Goal: Check status: Check status

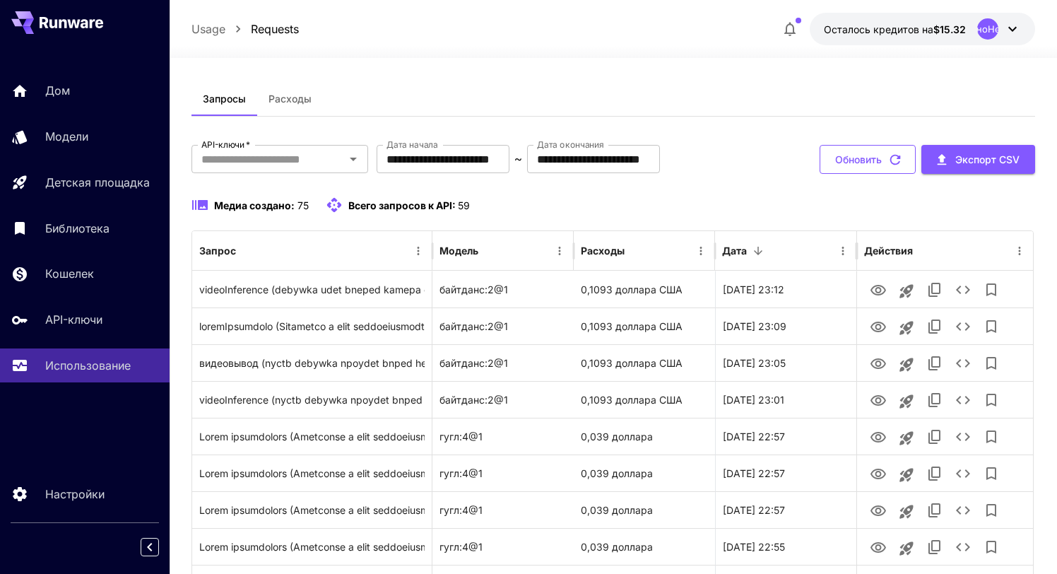
click at [860, 163] on font "Обновить" at bounding box center [858, 159] width 47 height 12
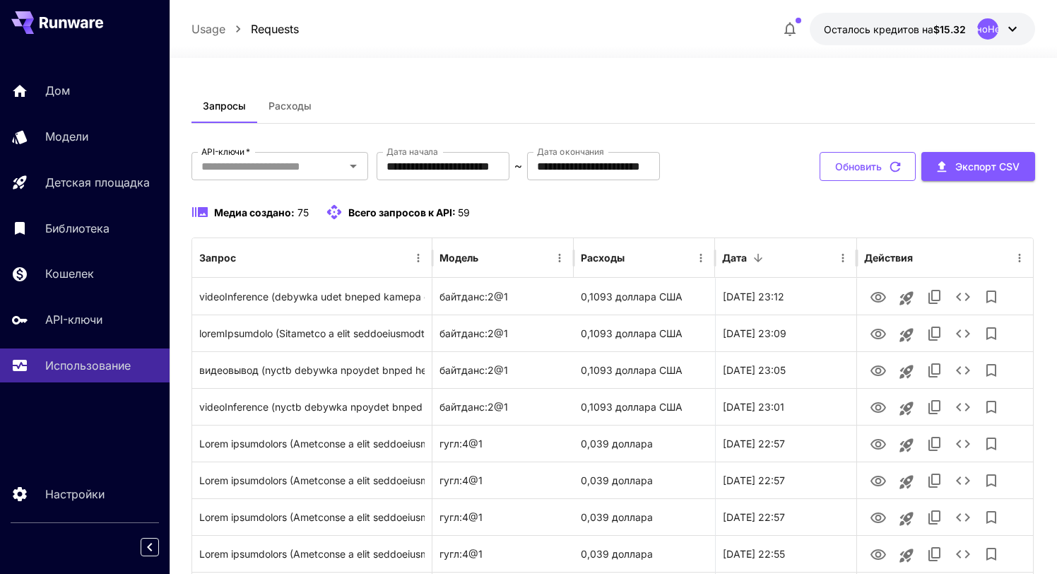
click at [896, 166] on icon "button" at bounding box center [895, 167] width 16 height 16
click at [894, 167] on icon "button" at bounding box center [895, 167] width 16 height 16
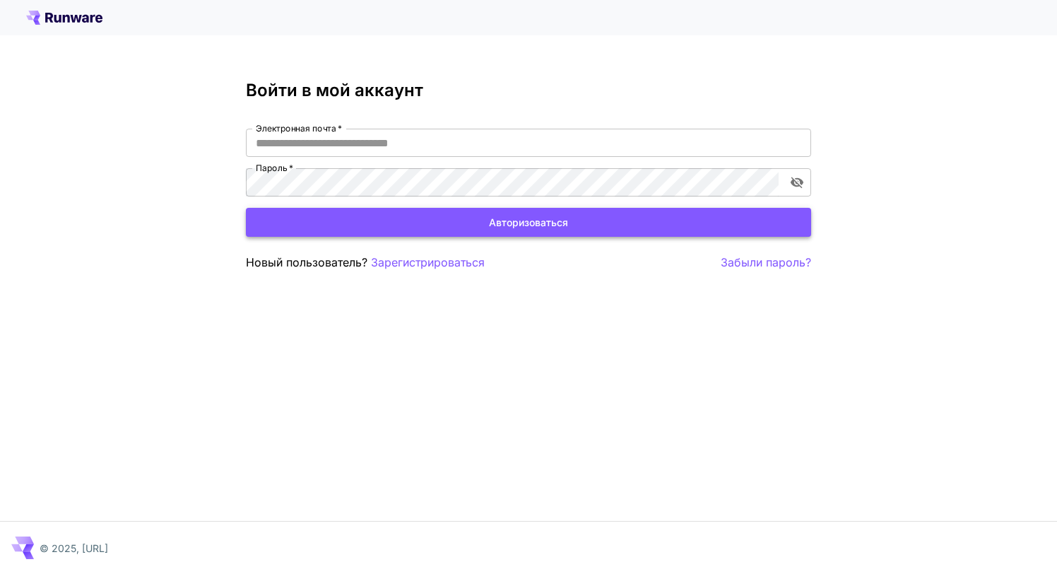
type input "**********"
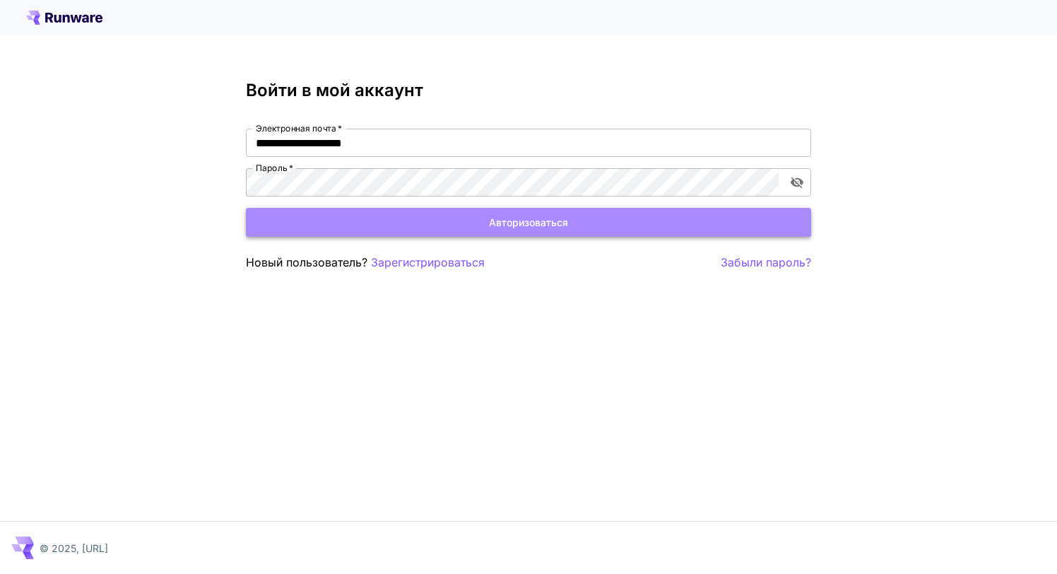
click at [559, 227] on font "Авторизоваться" at bounding box center [528, 222] width 79 height 12
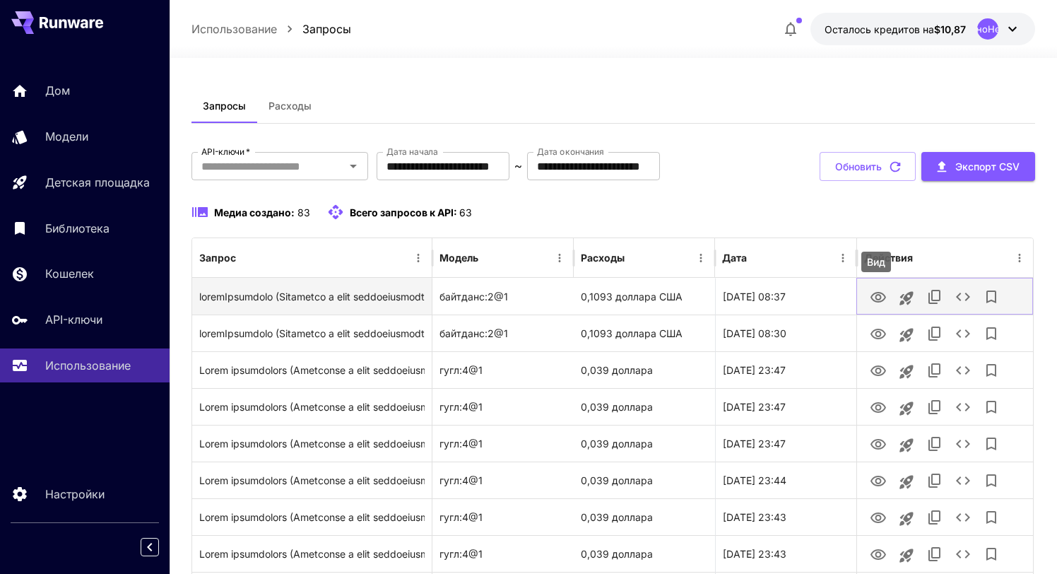
click at [879, 298] on icon "Вид" at bounding box center [878, 297] width 16 height 11
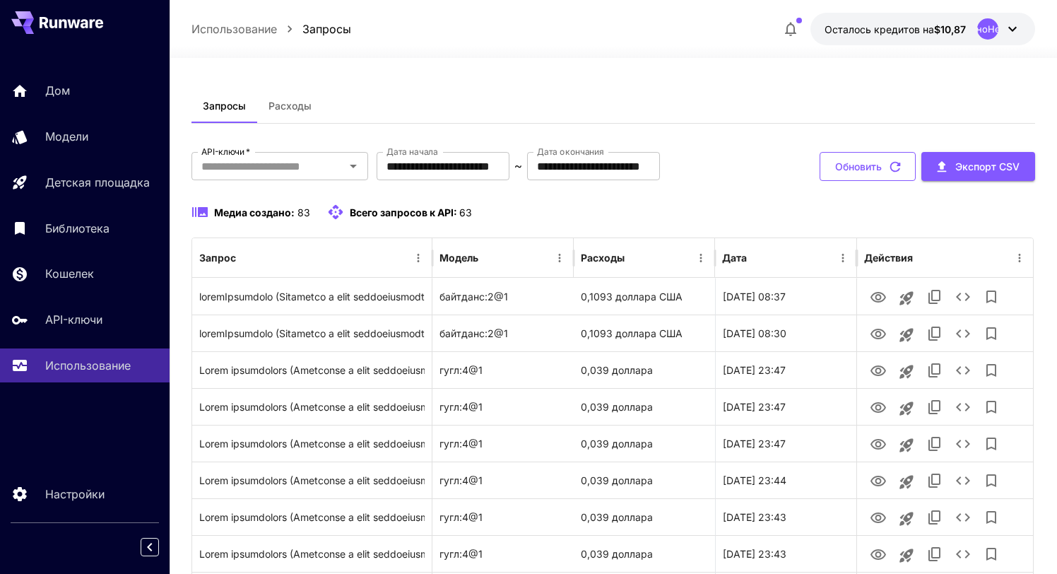
click at [896, 166] on icon "button" at bounding box center [895, 167] width 16 height 16
click at [894, 165] on icon "button" at bounding box center [895, 167] width 16 height 16
click at [896, 169] on icon "button" at bounding box center [895, 167] width 16 height 16
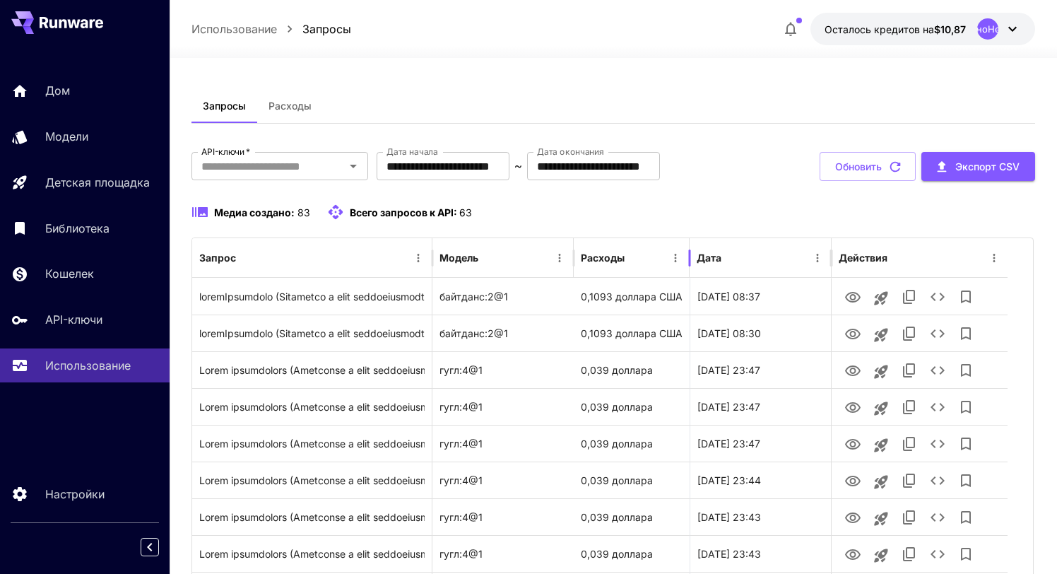
drag, startPoint x: 713, startPoint y: 247, endPoint x: 688, endPoint y: 249, distance: 25.5
click at [688, 249] on div at bounding box center [689, 258] width 7 height 40
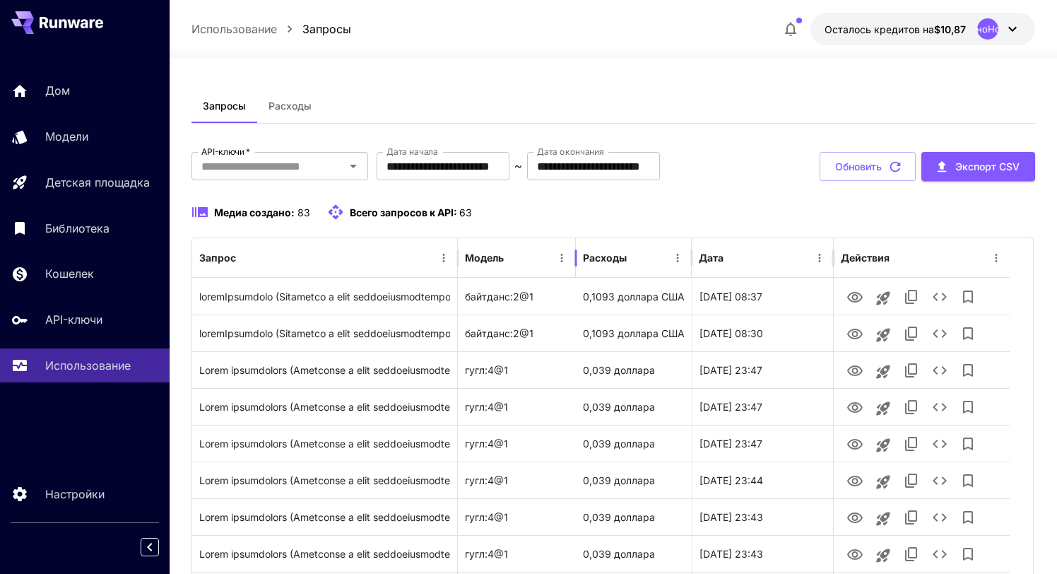
drag, startPoint x: 600, startPoint y: 251, endPoint x: 576, endPoint y: 251, distance: 23.3
click at [576, 251] on div at bounding box center [575, 258] width 7 height 40
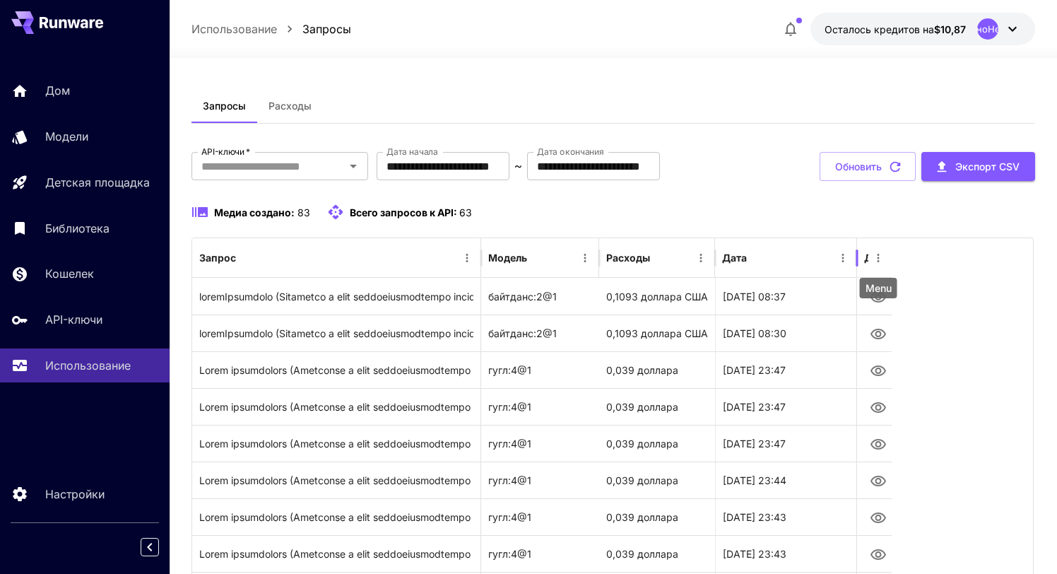
drag, startPoint x: 858, startPoint y: 259, endPoint x: 875, endPoint y: 259, distance: 17.7
click at [875, 259] on div "Действия" at bounding box center [873, 258] width 35 height 40
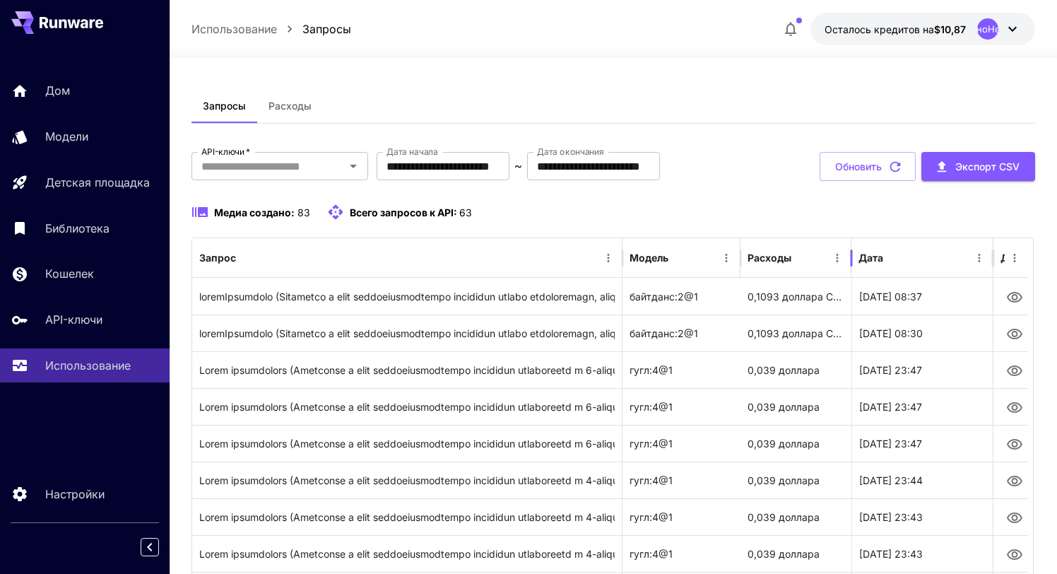
drag, startPoint x: 858, startPoint y: 256, endPoint x: 837, endPoint y: 256, distance: 20.5
click at [848, 256] on div at bounding box center [851, 258] width 7 height 40
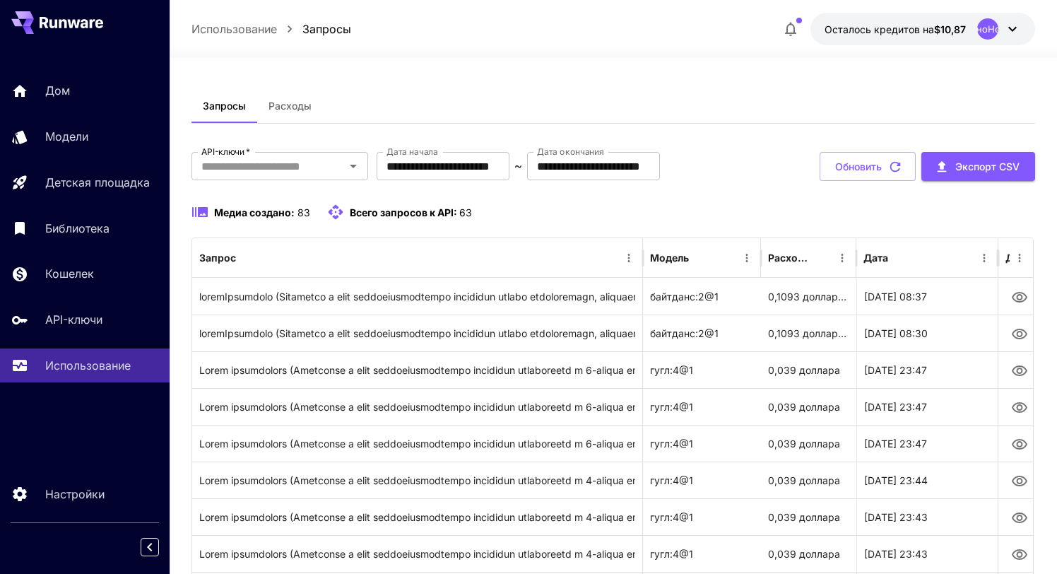
click at [761, 252] on div at bounding box center [760, 258] width 7 height 40
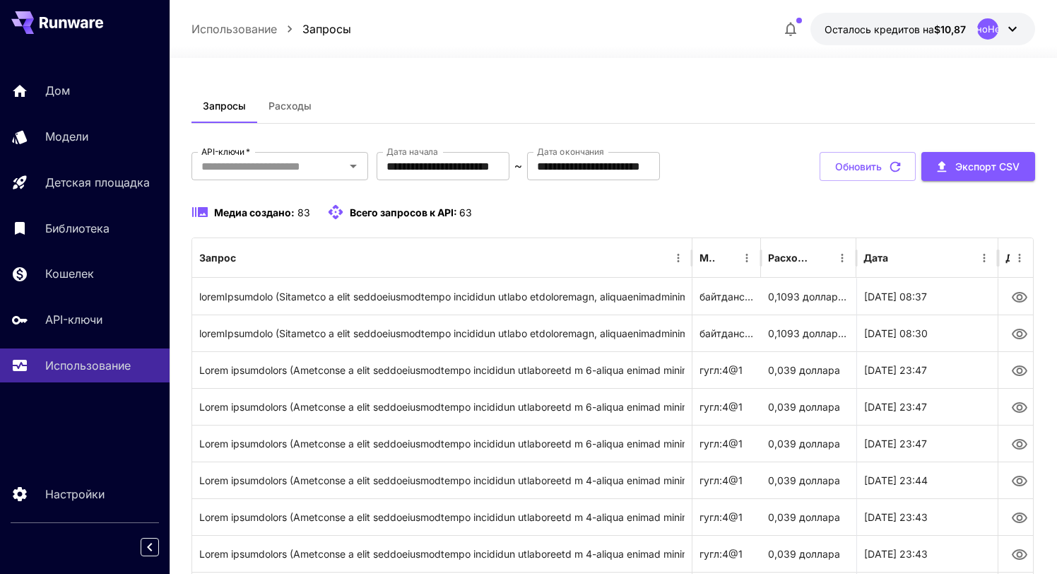
click at [692, 251] on div at bounding box center [691, 258] width 7 height 40
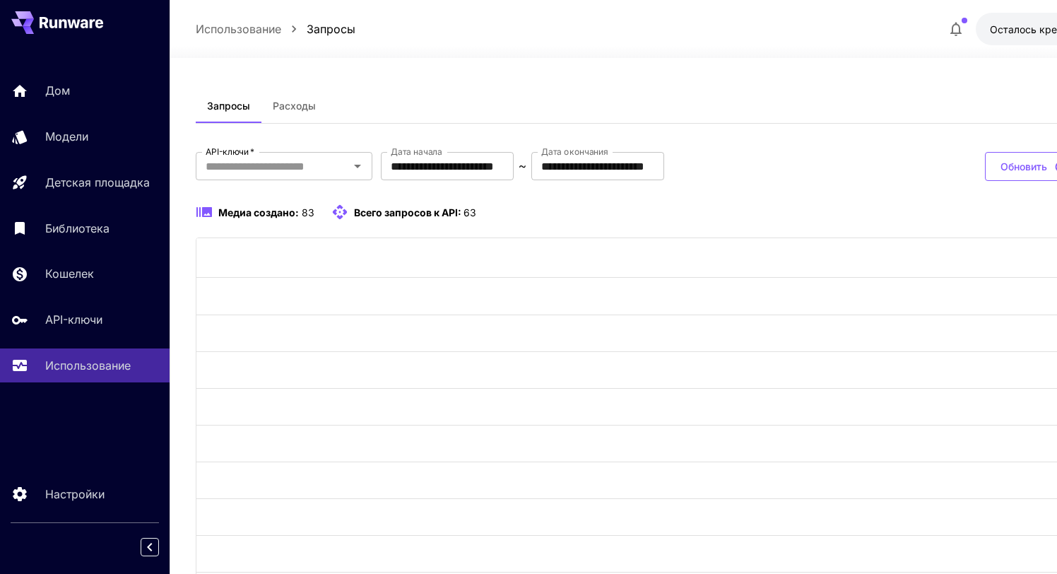
click at [1006, 170] on font "Обновить" at bounding box center [1023, 166] width 47 height 12
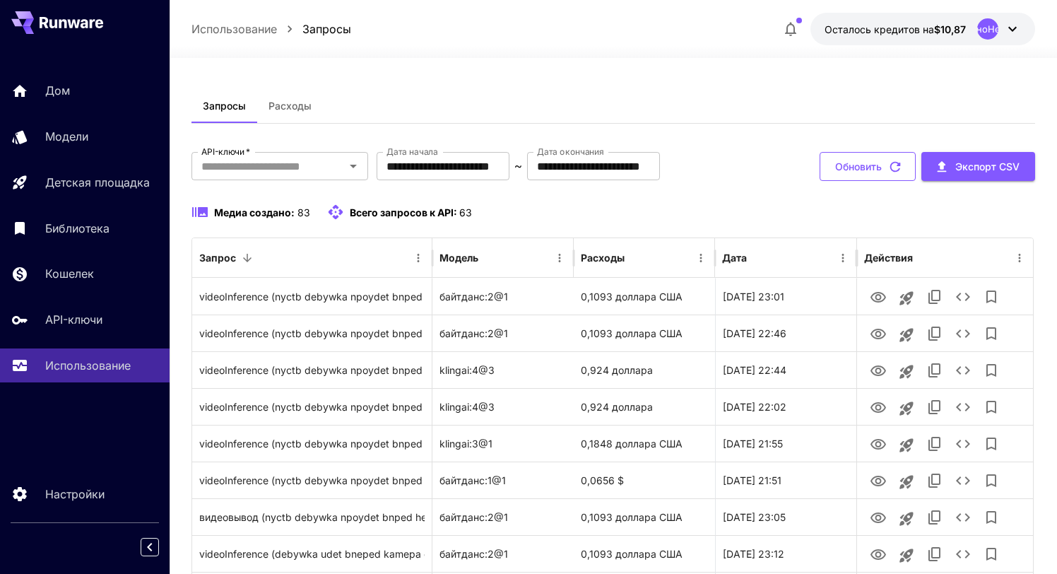
click at [895, 170] on icon "button" at bounding box center [895, 167] width 16 height 16
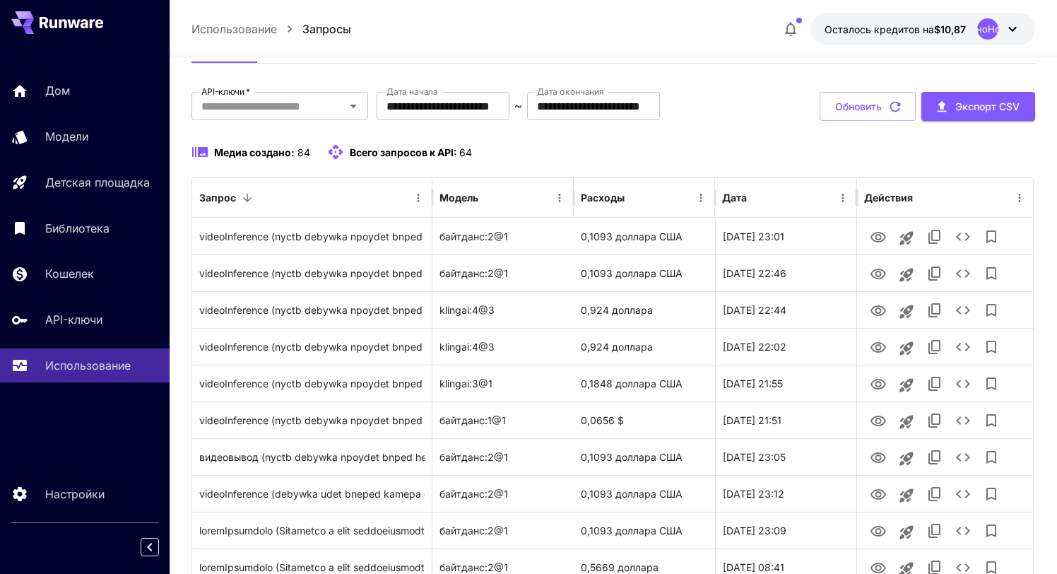
click at [756, 201] on icon "Сортировать" at bounding box center [758, 197] width 13 height 13
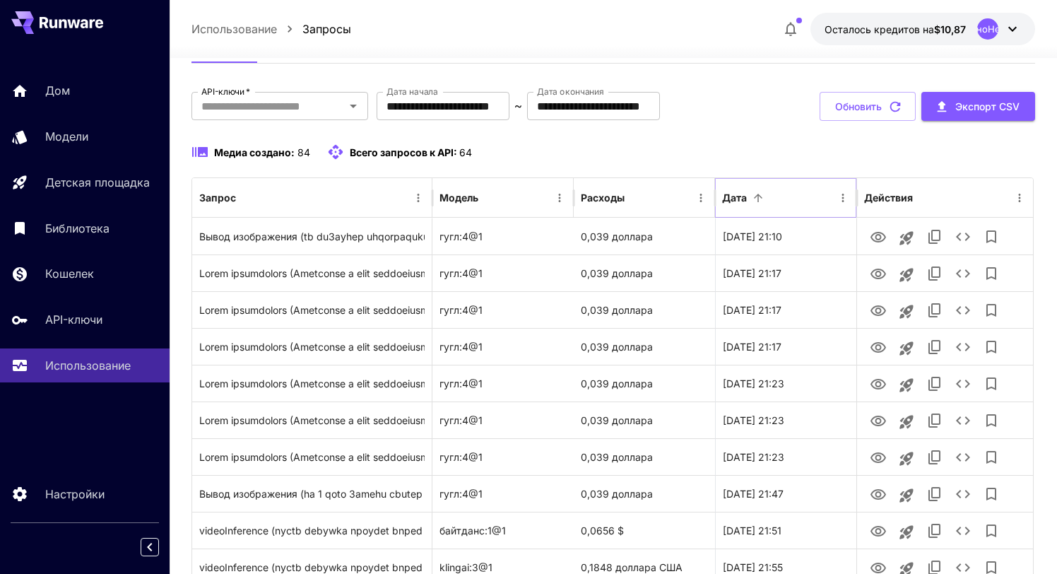
click at [756, 201] on icon "Сортировать" at bounding box center [758, 197] width 13 height 13
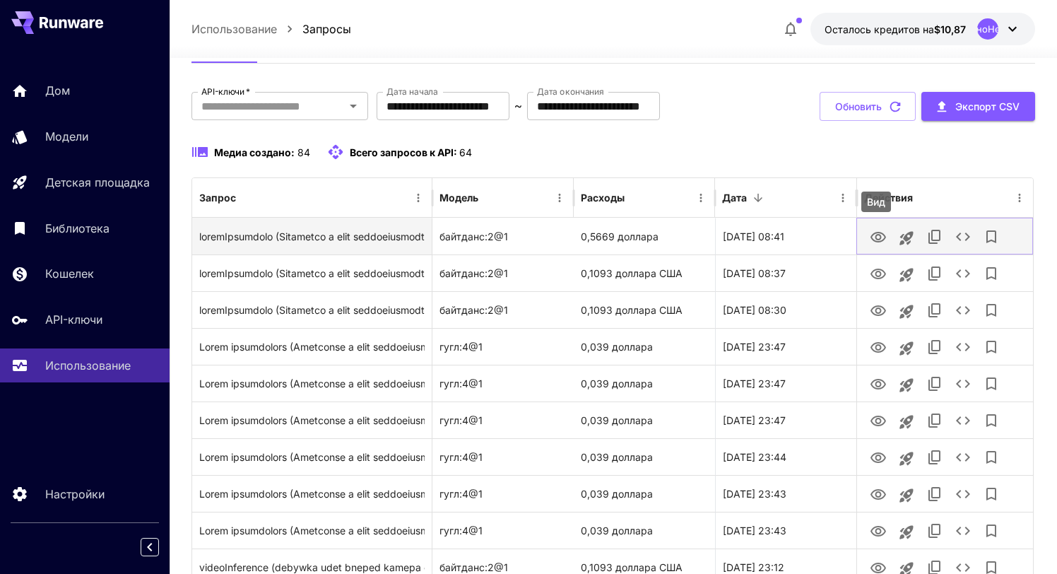
click at [877, 237] on icon "Вид" at bounding box center [878, 237] width 17 height 17
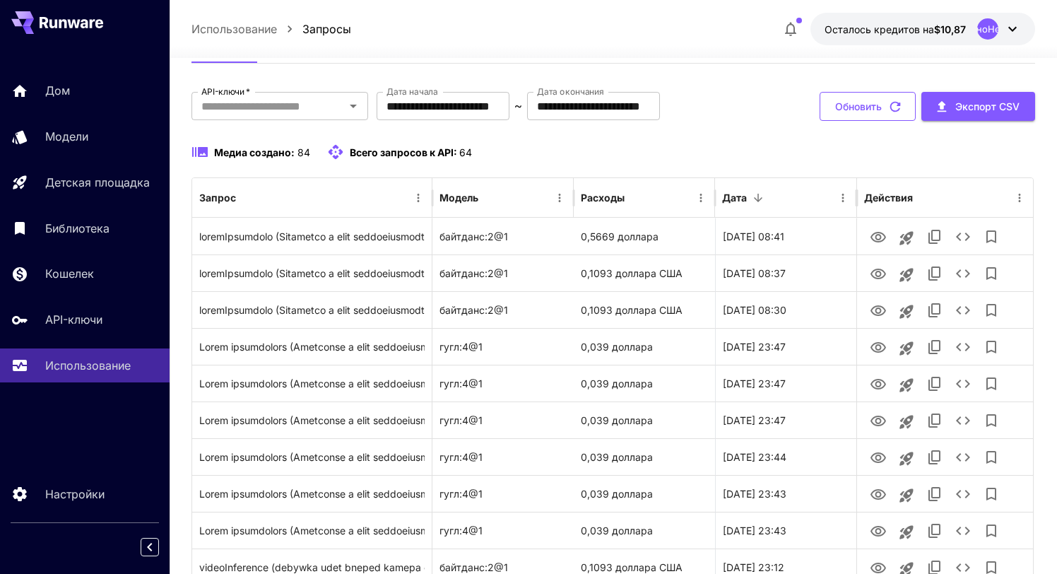
click at [897, 109] on icon "button" at bounding box center [895, 107] width 16 height 16
click at [1017, 28] on icon at bounding box center [1012, 28] width 17 height 17
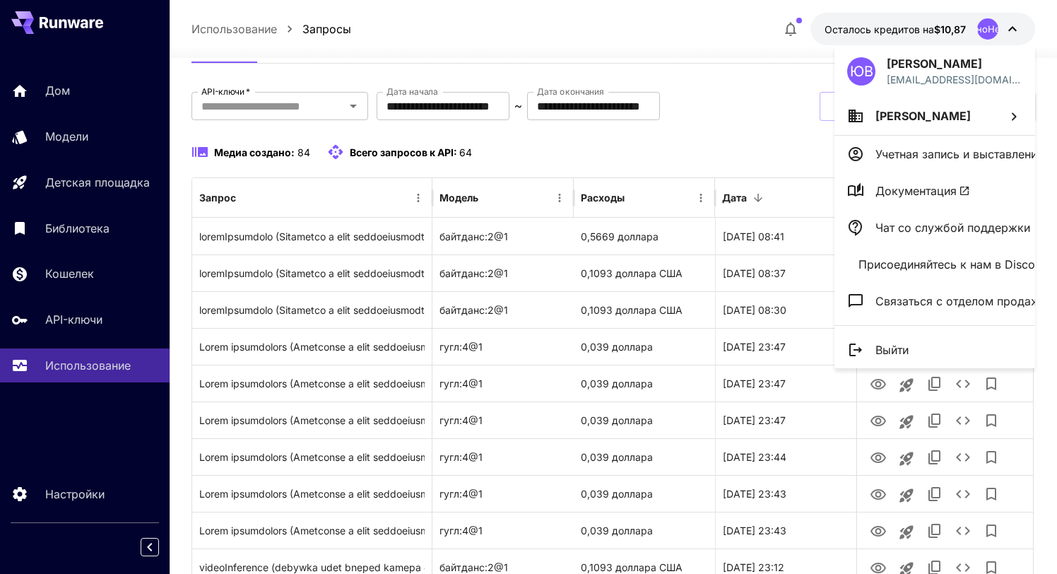
click at [711, 30] on div at bounding box center [528, 287] width 1057 height 574
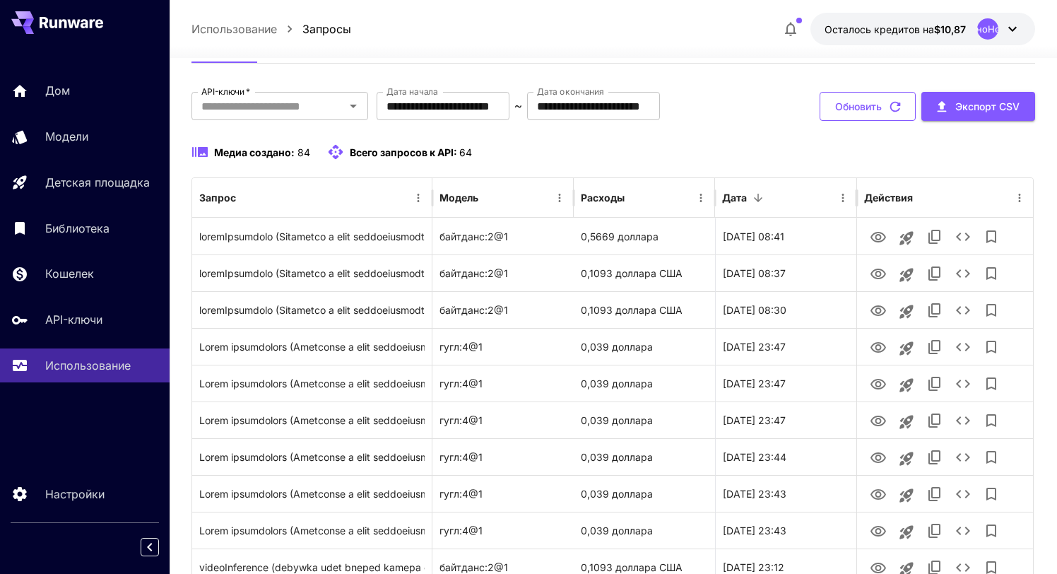
click at [896, 106] on icon "button" at bounding box center [895, 107] width 16 height 16
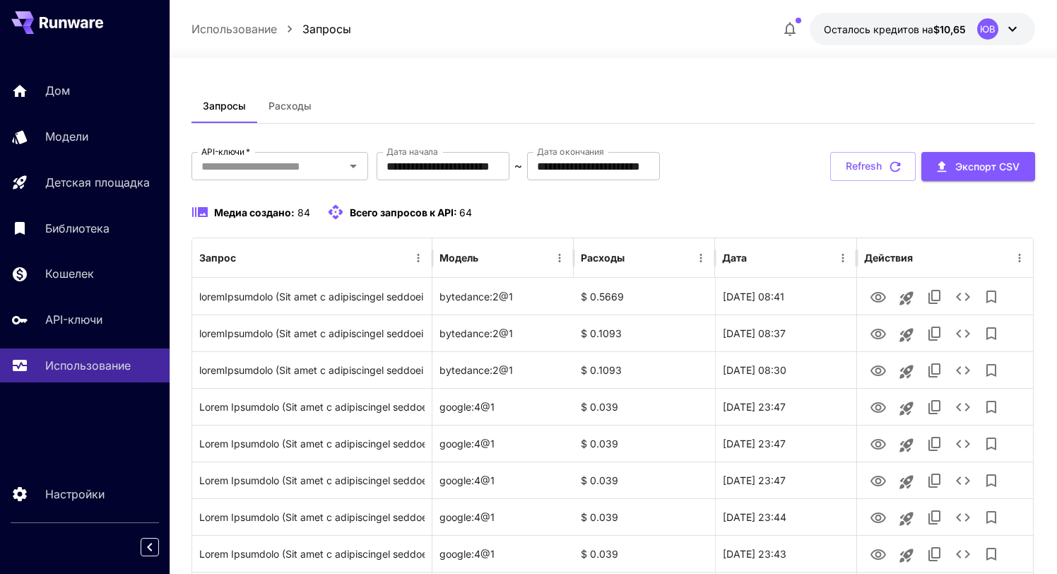
scroll to position [60, 0]
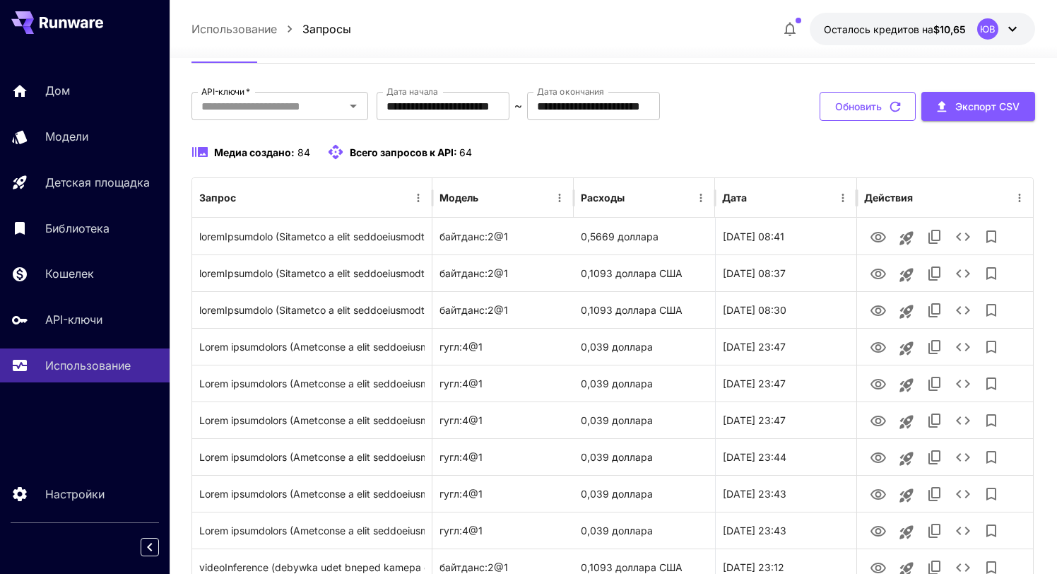
click at [889, 109] on icon "button" at bounding box center [895, 107] width 16 height 16
click at [894, 108] on icon "button" at bounding box center [895, 107] width 16 height 16
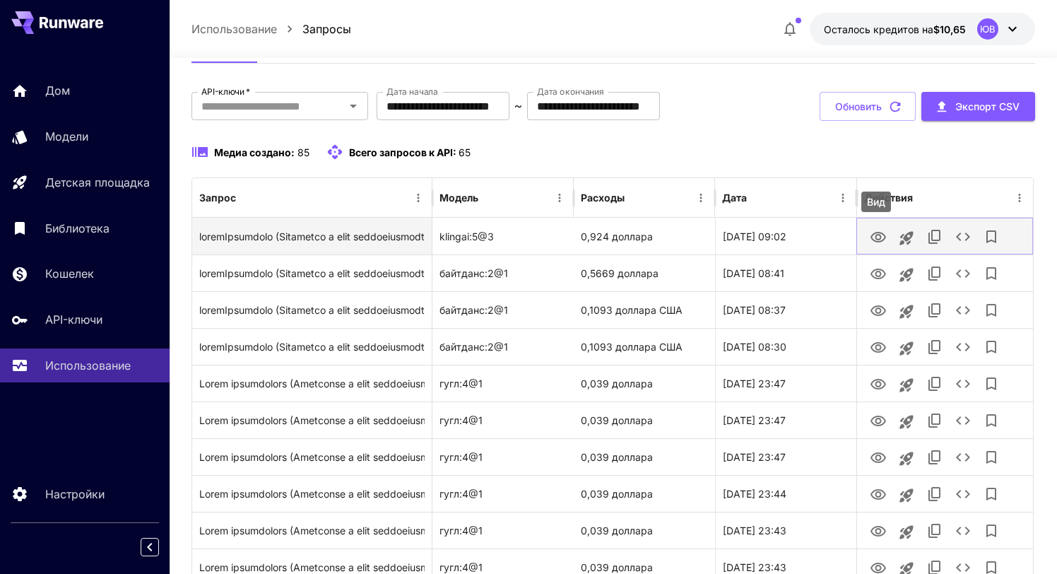
click at [879, 242] on icon "Вид" at bounding box center [878, 237] width 16 height 11
